Goal: Obtain resource: Download file/media

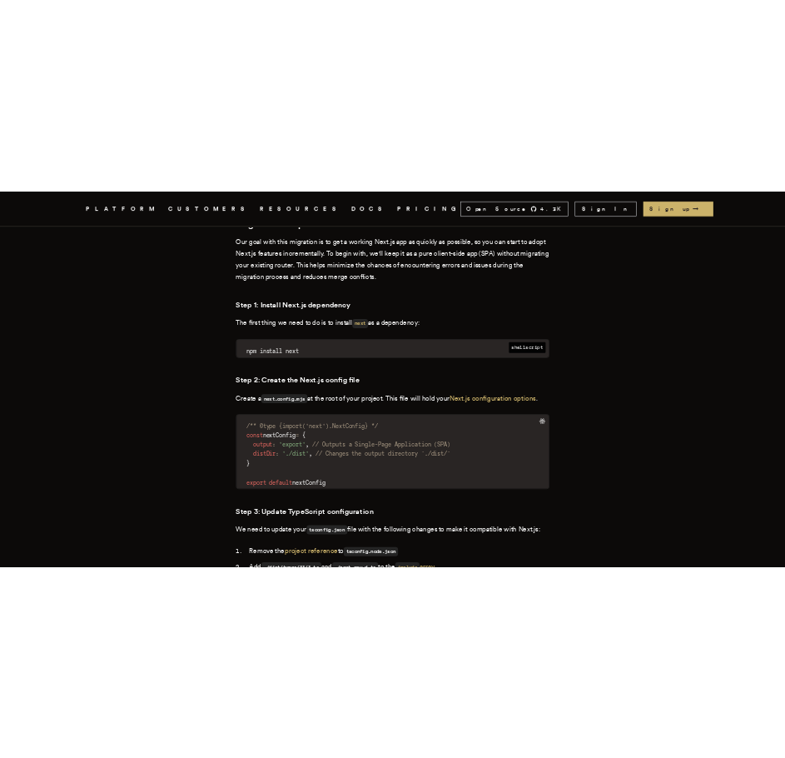
scroll to position [1832, 0]
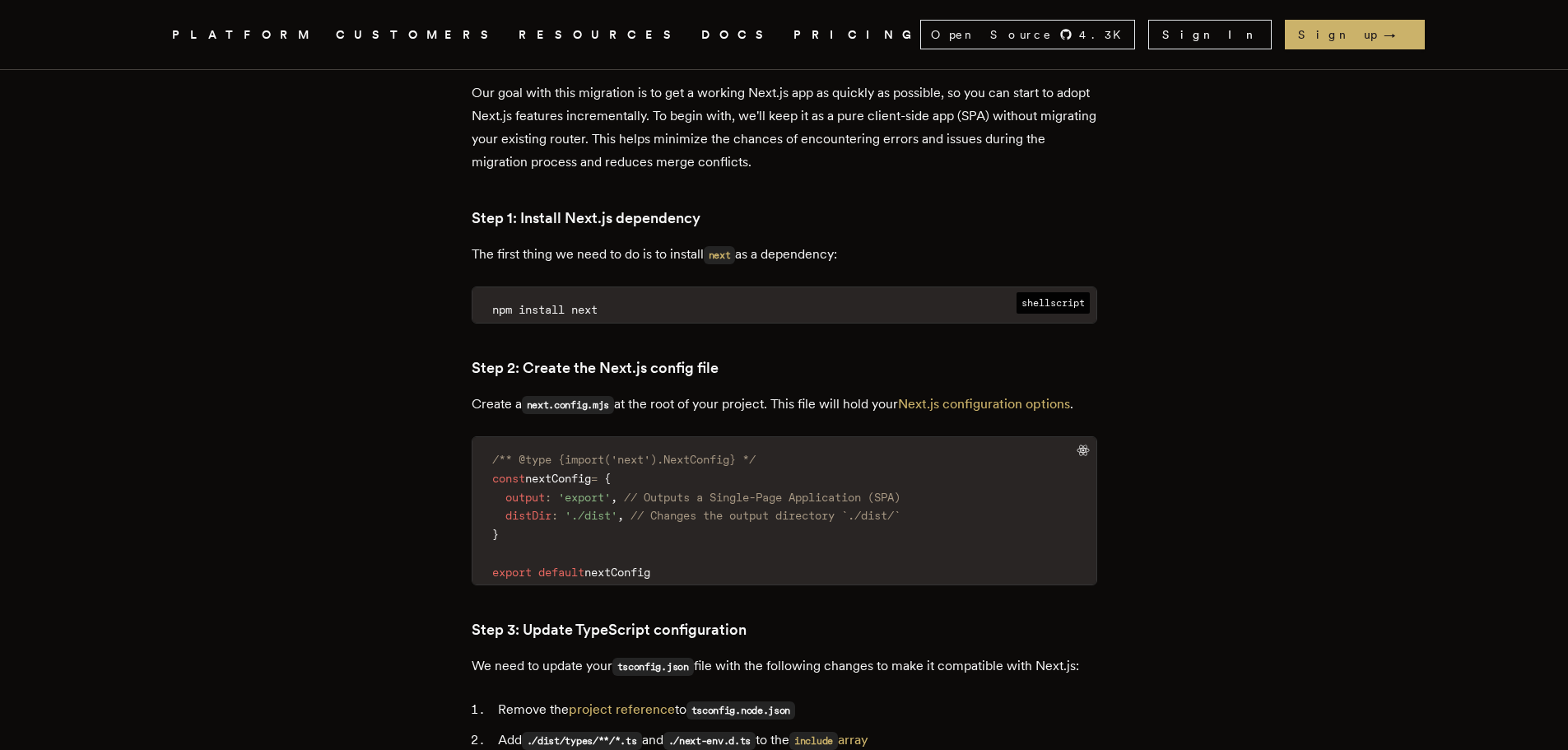
click at [859, 288] on pre "npm install next" at bounding box center [784, 305] width 623 height 36
drag, startPoint x: 1086, startPoint y: 241, endPoint x: 1076, endPoint y: 244, distance: 10.4
click at [1084, 287] on div "shellscript npm install next" at bounding box center [784, 304] width 625 height 37
click at [1040, 292] on span "shellscript" at bounding box center [1053, 303] width 73 height 22
click at [949, 297] on code "npm install next" at bounding box center [784, 310] width 623 height 26
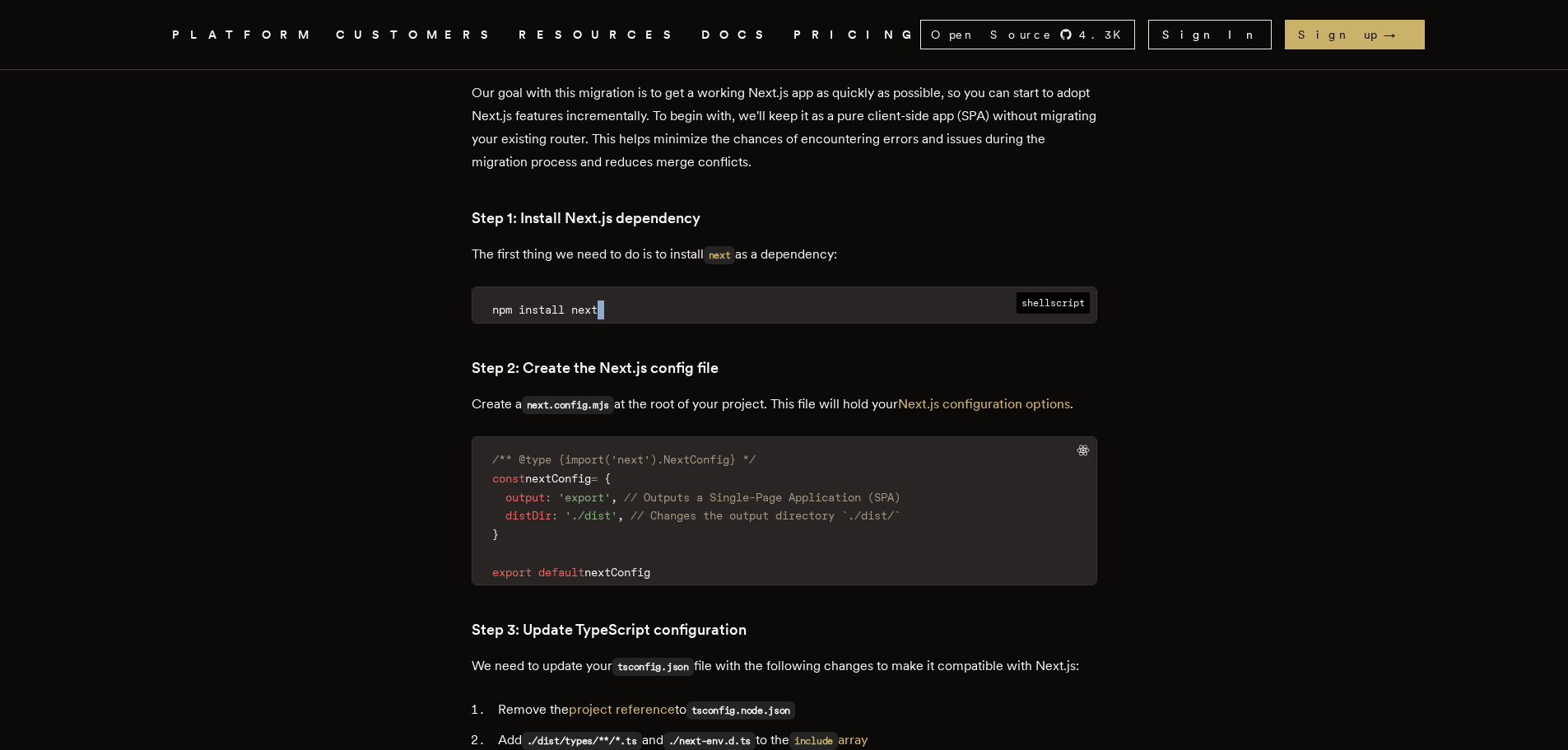
click at [950, 297] on code "npm install next" at bounding box center [784, 310] width 623 height 26
copy div "npm install next"
